Goal: Information Seeking & Learning: Learn about a topic

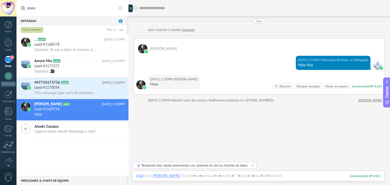
scroll to position [5, 0]
click at [170, 126] on div "Buscar Carga más [DATE] [DATE] Creación: 2 eventos Expandir [PERSON_NAME][DATE]…" at bounding box center [260, 96] width 262 height 192
click at [11, 63] on div "2" at bounding box center [8, 59] width 8 height 7
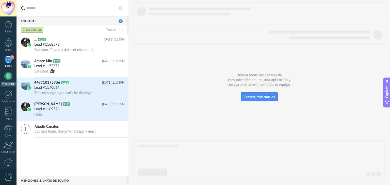
click at [8, 77] on div at bounding box center [8, 76] width 8 height 8
